Goal: Use online tool/utility: Utilize a website feature to perform a specific function

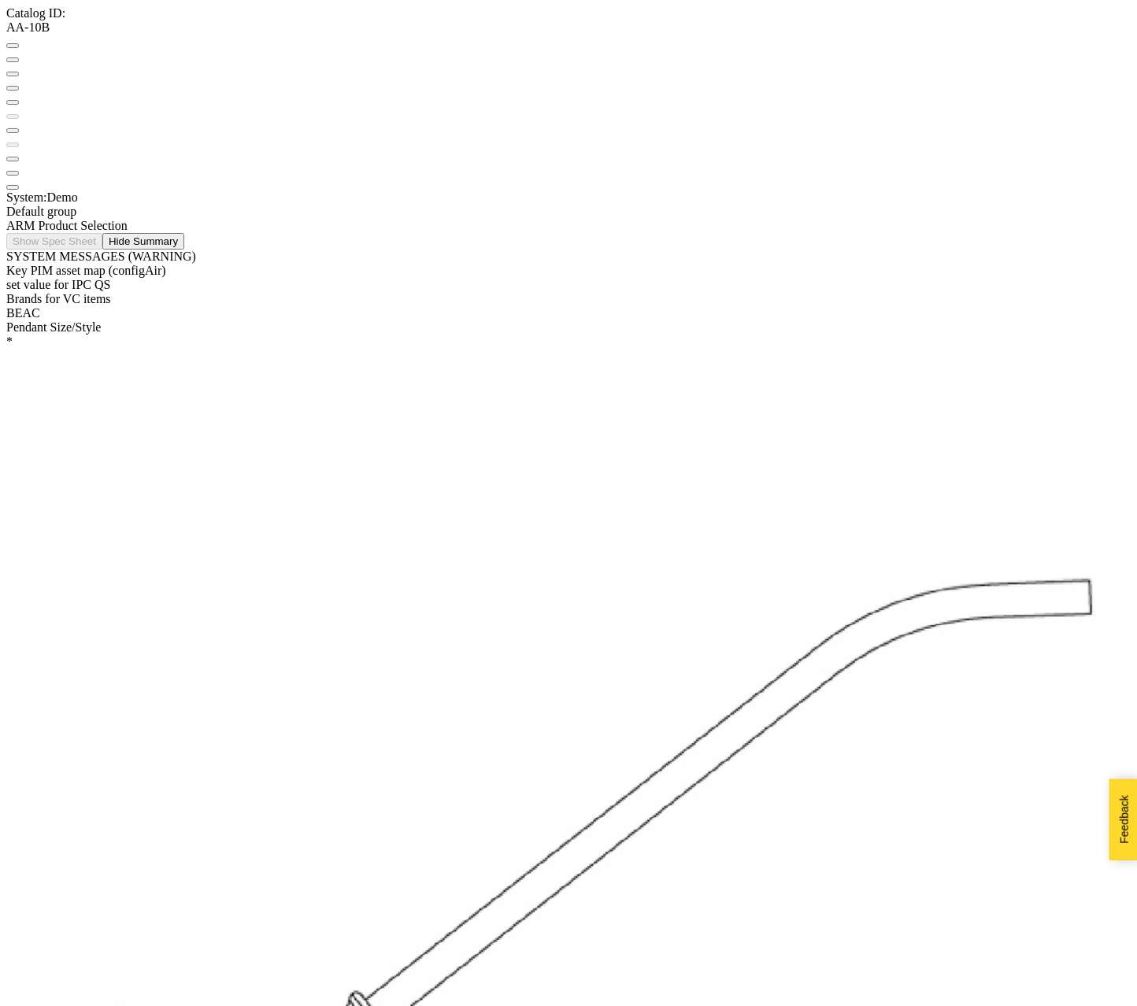
click at [19, 72] on button at bounding box center [12, 74] width 13 height 5
drag, startPoint x: 496, startPoint y: 250, endPoint x: 589, endPoint y: 250, distance: 92.9
drag, startPoint x: 498, startPoint y: 227, endPoint x: 747, endPoint y: 226, distance: 248.8
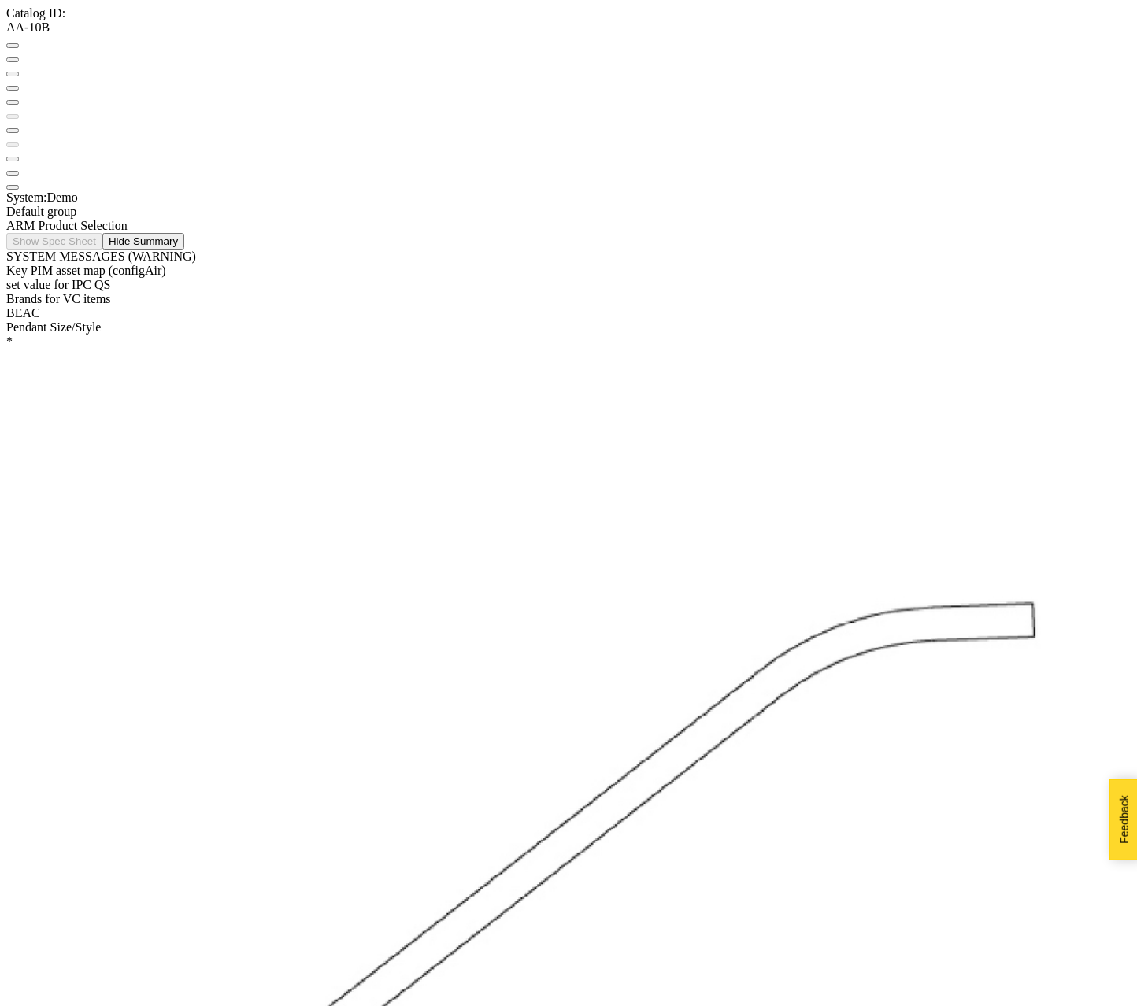
drag, startPoint x: 691, startPoint y: 442, endPoint x: 624, endPoint y: 458, distance: 69.7
click at [634, 465] on div at bounding box center [568, 913] width 1124 height 1128
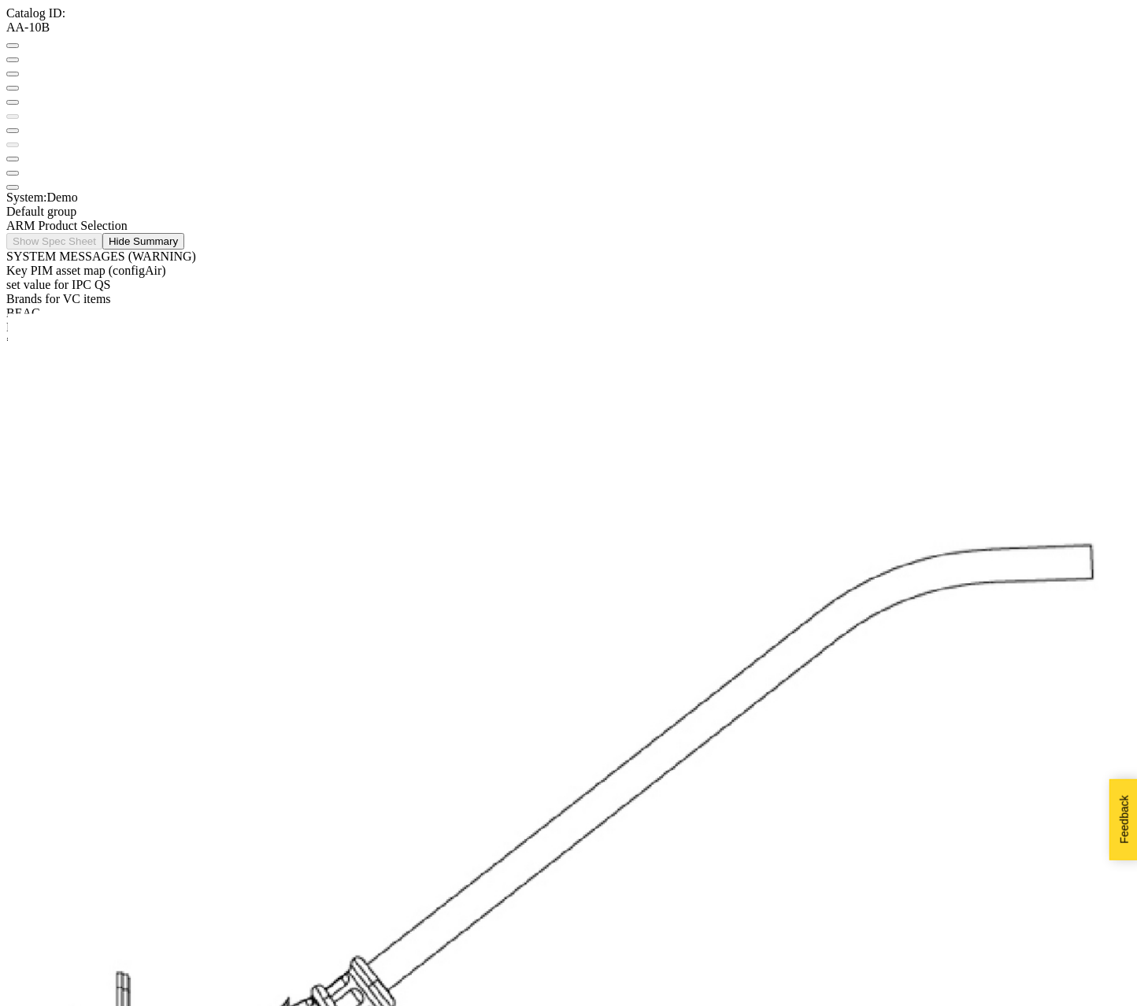
drag, startPoint x: 569, startPoint y: 505, endPoint x: 627, endPoint y: 444, distance: 84.1
click at [627, 444] on div at bounding box center [568, 913] width 1124 height 1128
click at [278, 219] on div "ARM Product Selection" at bounding box center [568, 226] width 1124 height 14
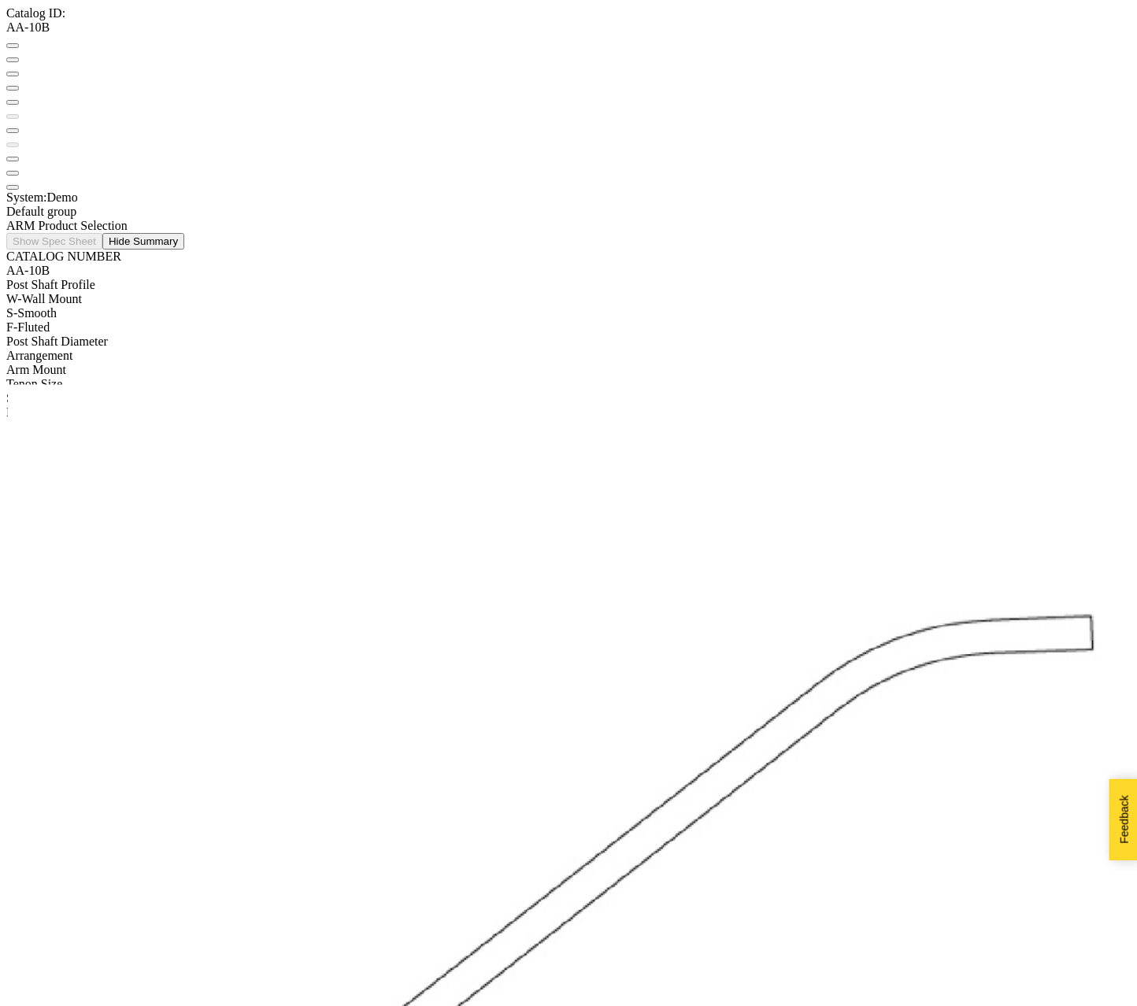
click at [58, 306] on div "S - Smooth" at bounding box center [568, 313] width 1124 height 14
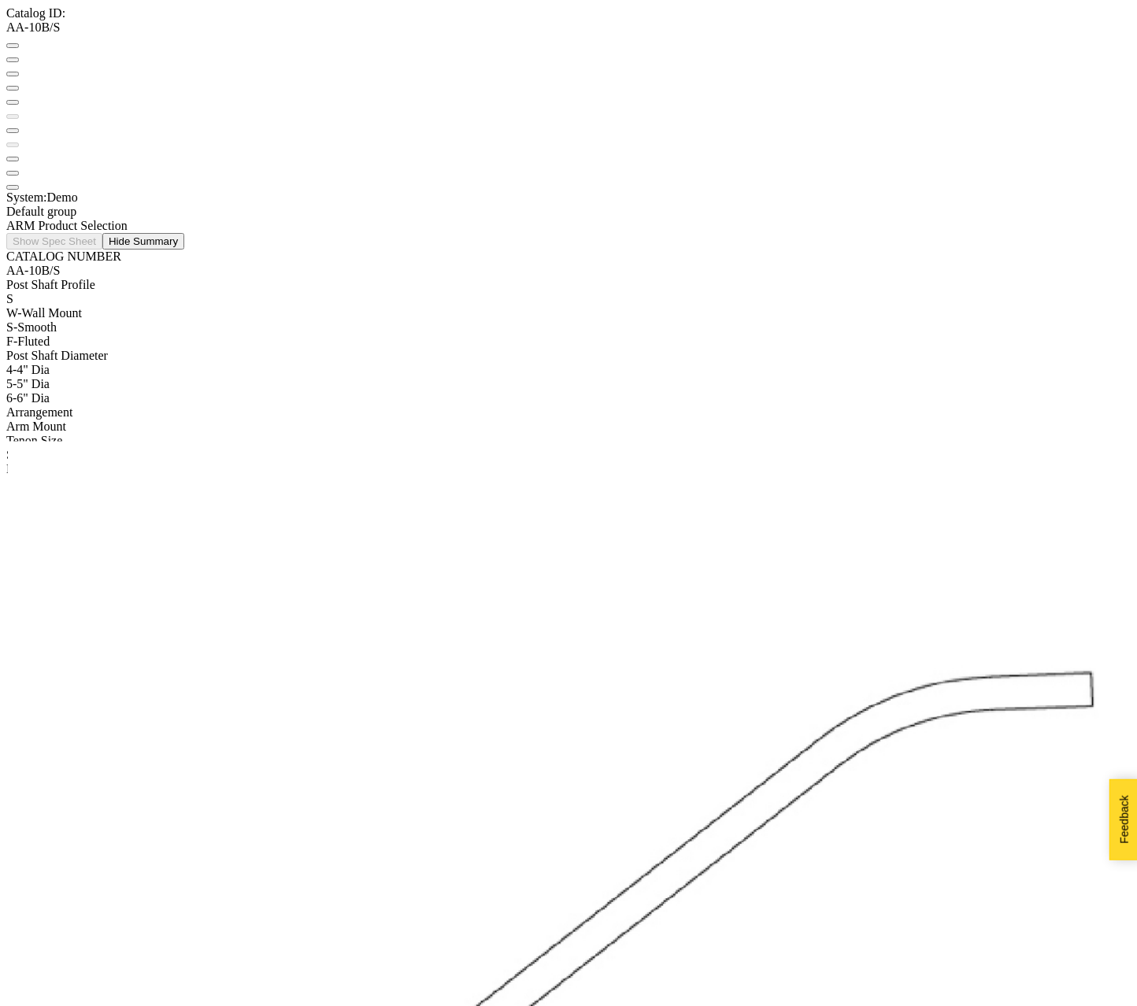
click at [19, 72] on button at bounding box center [12, 74] width 13 height 5
click at [67, 377] on div "5 - 5" Dia" at bounding box center [568, 384] width 1124 height 14
click at [65, 391] on div "B - Single" at bounding box center [568, 398] width 1124 height 14
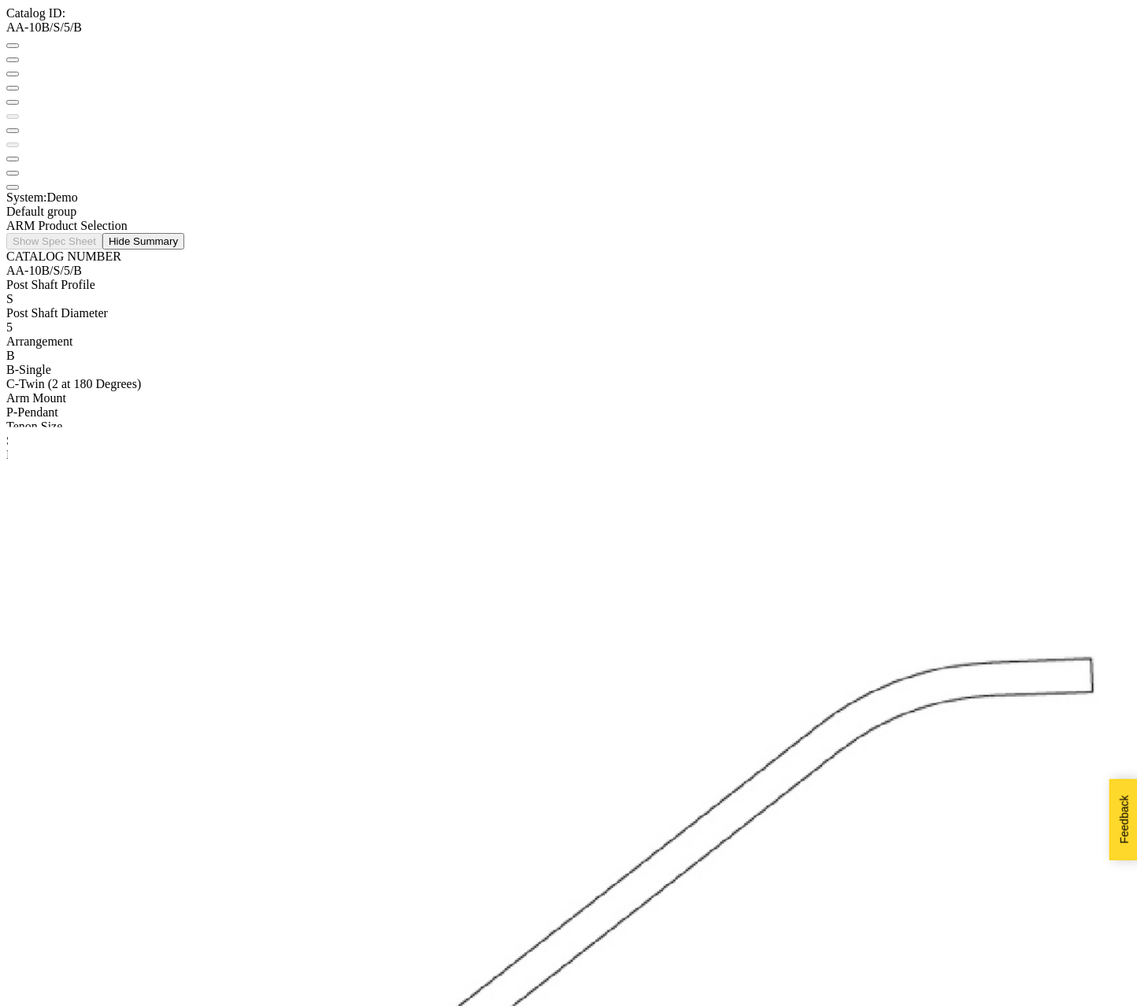
click at [65, 406] on div "P - Pendant" at bounding box center [568, 413] width 1124 height 14
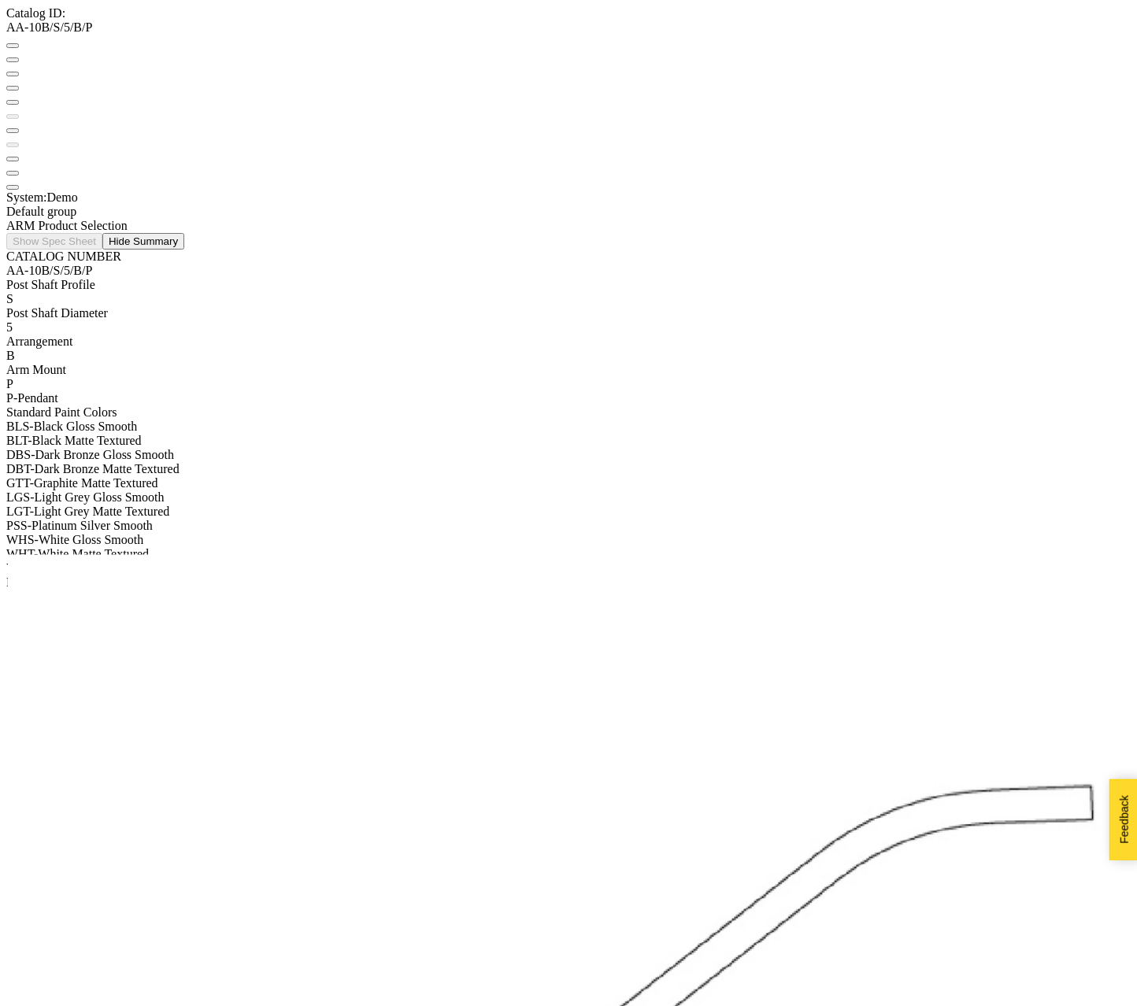
click at [61, 420] on div "BLS - Black Gloss Smooth" at bounding box center [568, 427] width 1124 height 14
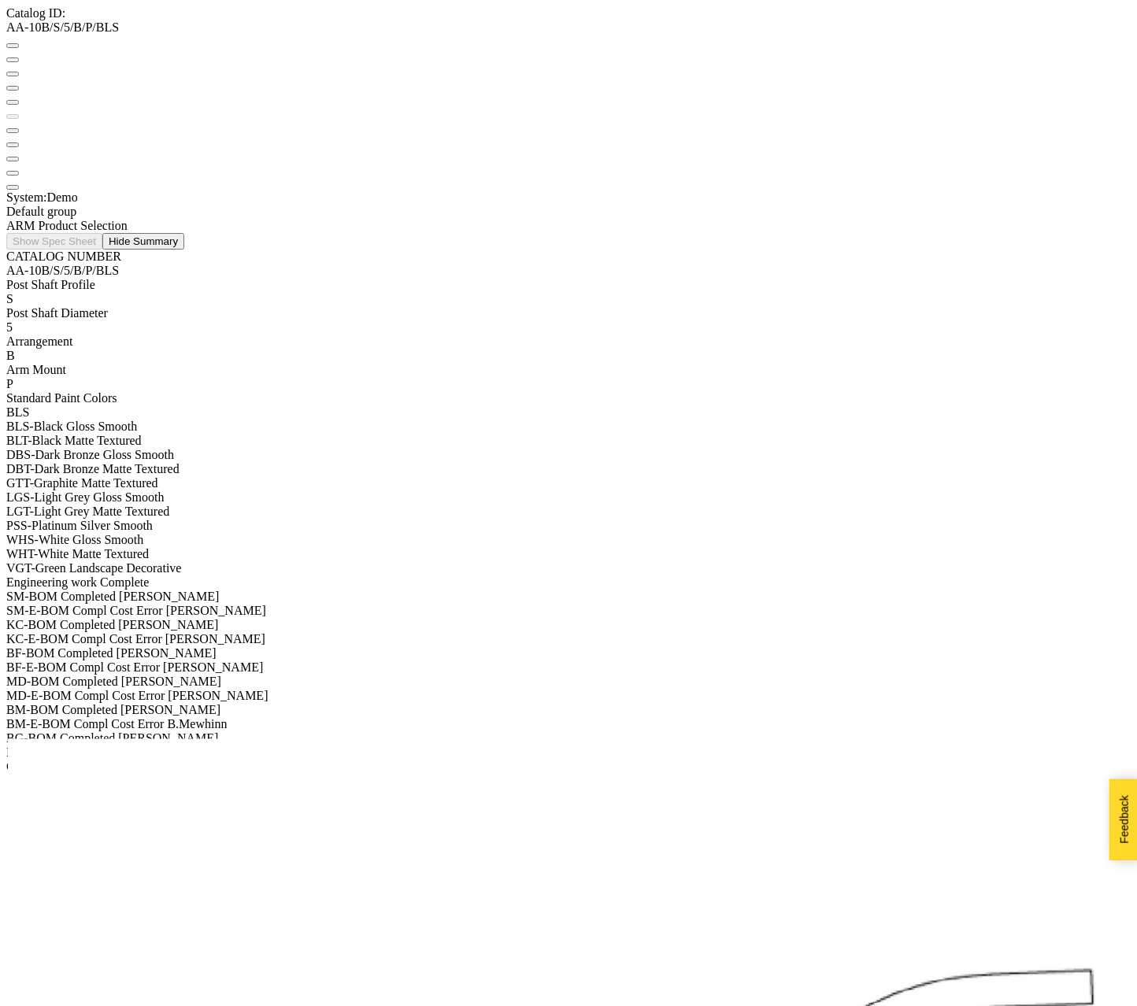
click at [70, 604] on div "SM-E - BOM Compl Cost Error [PERSON_NAME]" at bounding box center [568, 611] width 1124 height 14
